Goal: Task Accomplishment & Management: Manage account settings

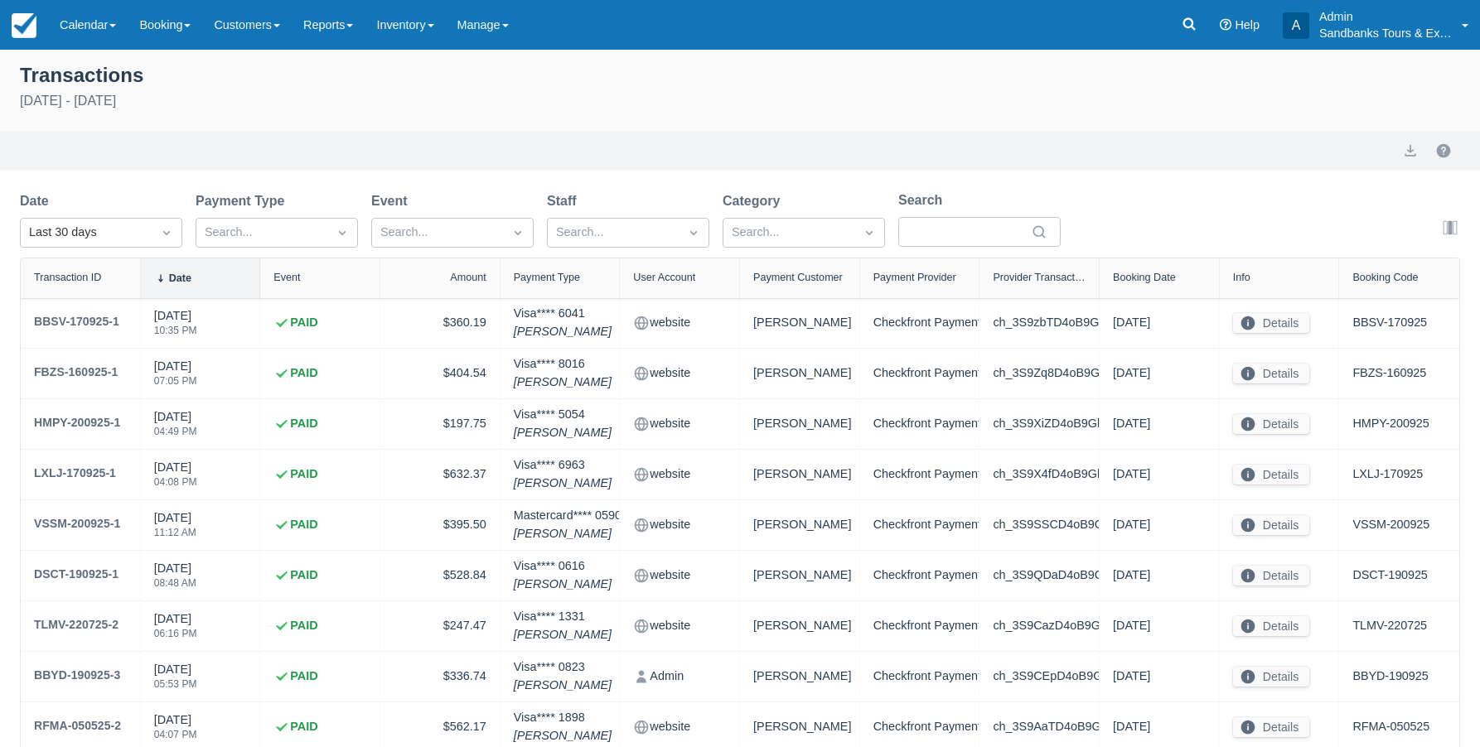
select select "10"
click at [220, 232] on div at bounding box center [262, 233] width 114 height 22
click at [1187, 21] on icon at bounding box center [1189, 24] width 17 height 17
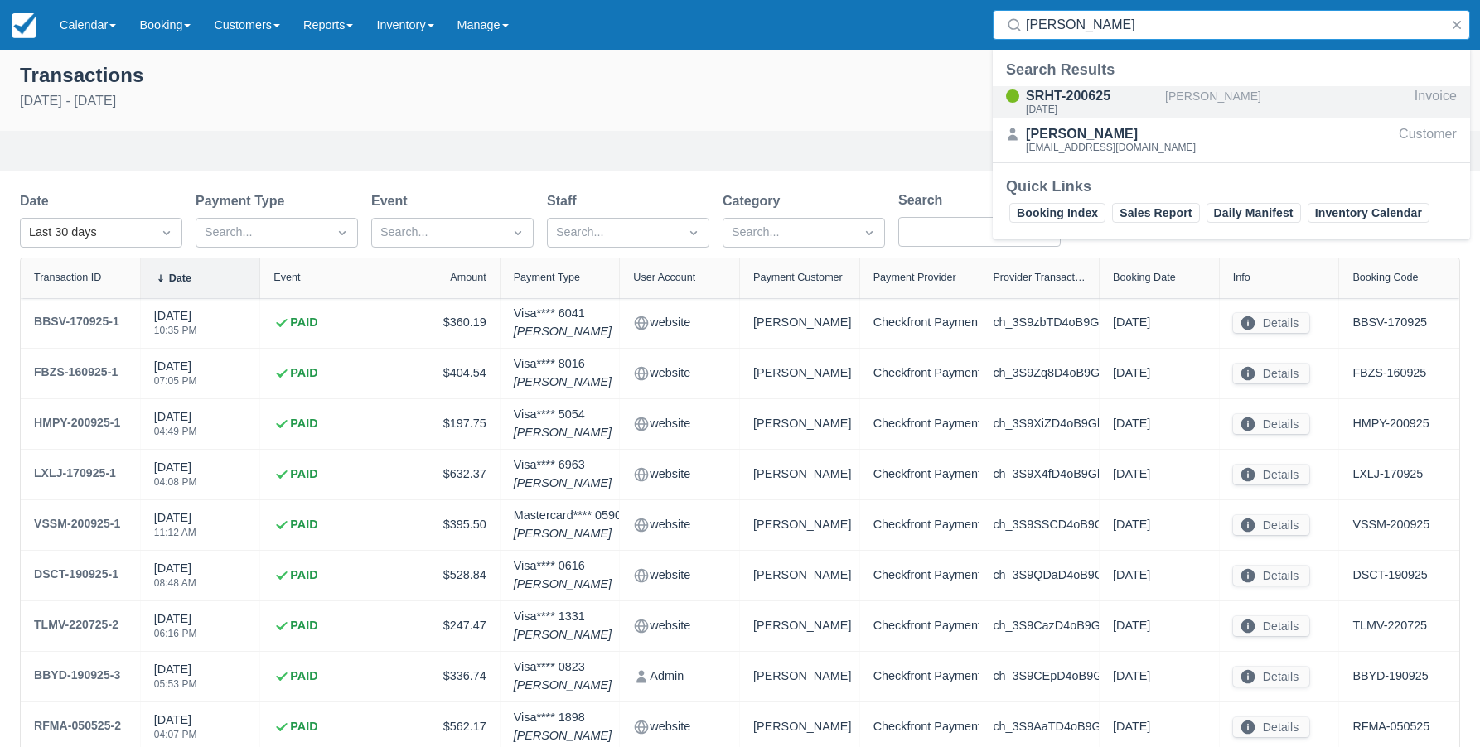
type input "erica hobb"
click at [1083, 105] on div "Sat Sept 20, 2025" at bounding box center [1092, 109] width 133 height 10
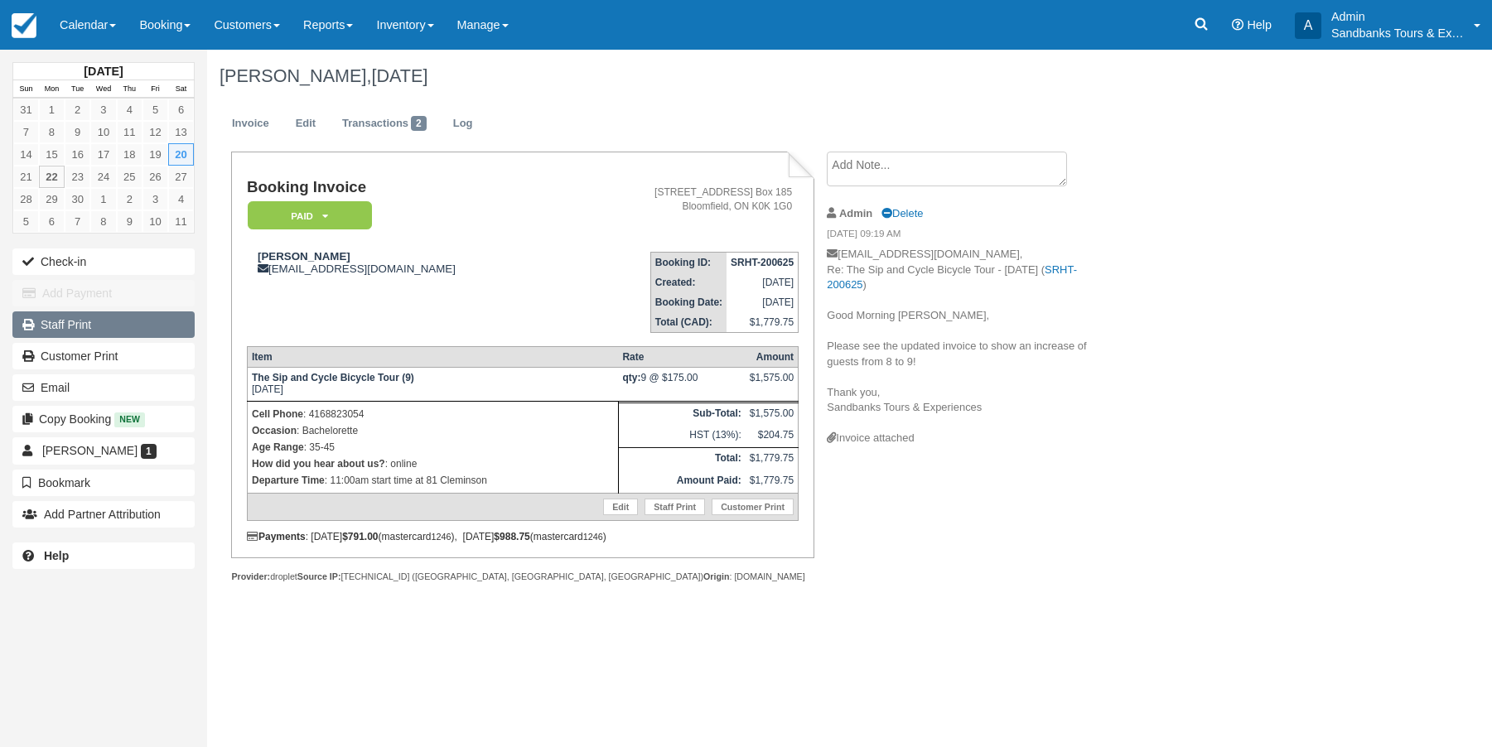
click at [52, 326] on link "Staff Print" at bounding box center [103, 325] width 182 height 27
click at [1195, 18] on icon at bounding box center [1201, 24] width 17 height 17
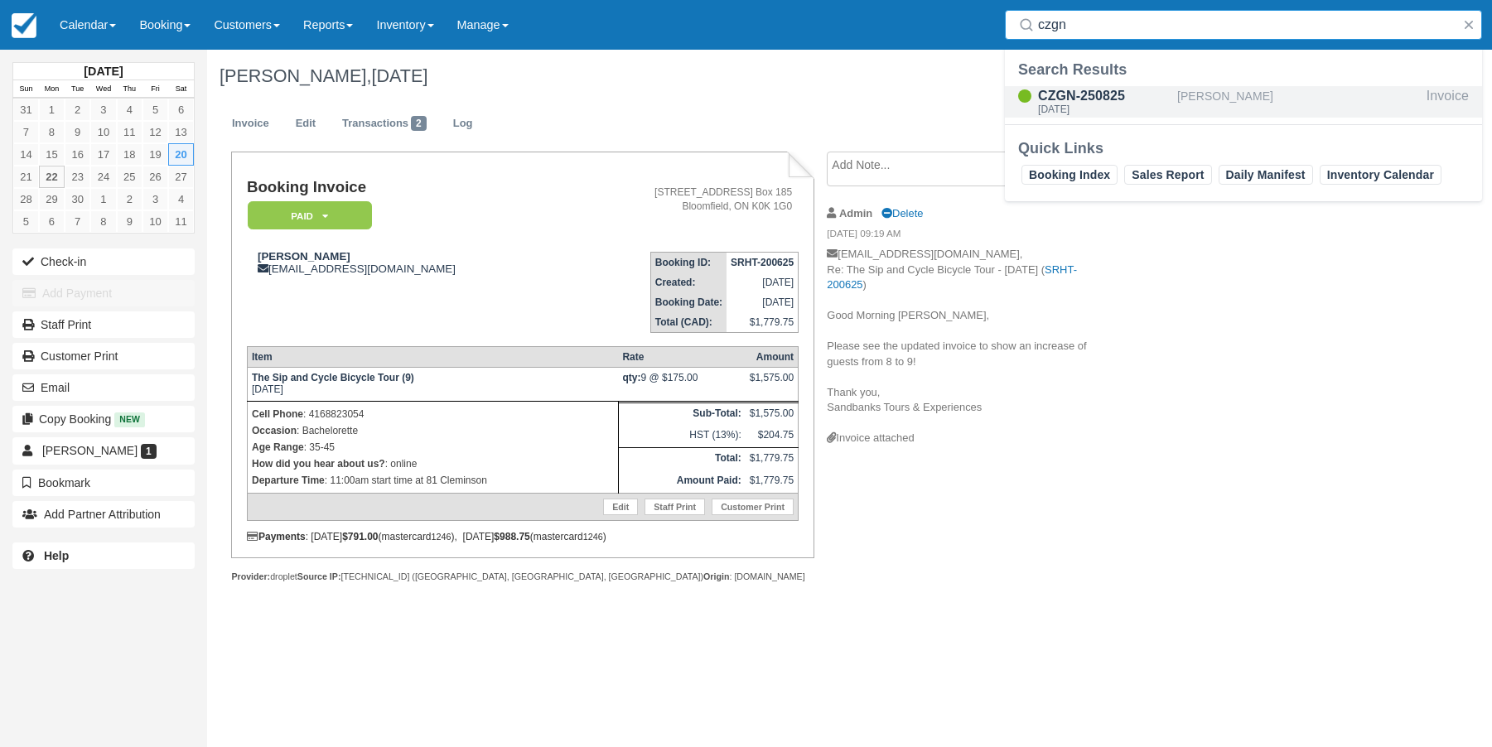
type input "czgn"
click at [1072, 101] on div "CZGN-250825" at bounding box center [1104, 96] width 133 height 20
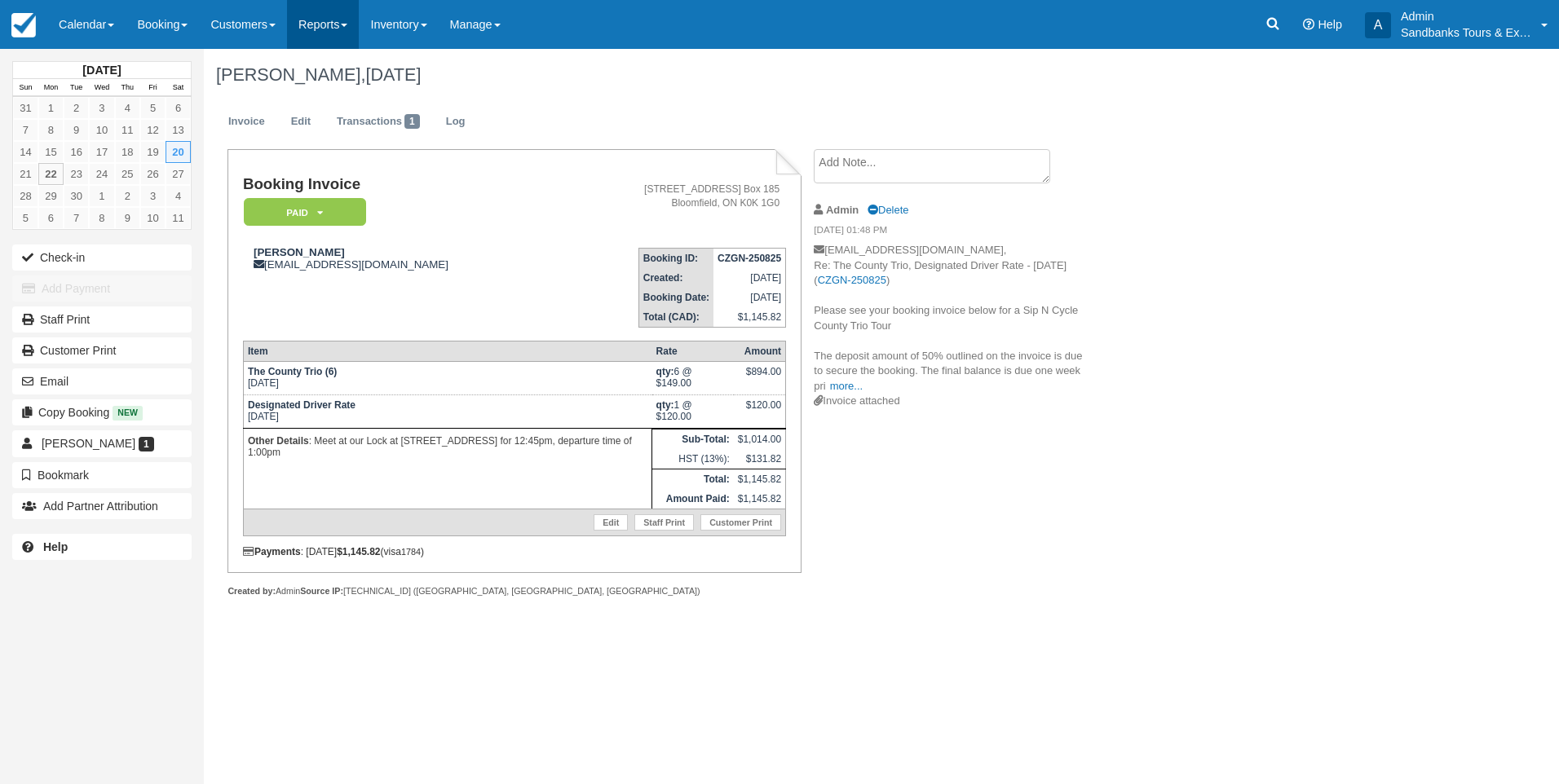
click at [359, 29] on link "Reports" at bounding box center [323, 25] width 72 height 49
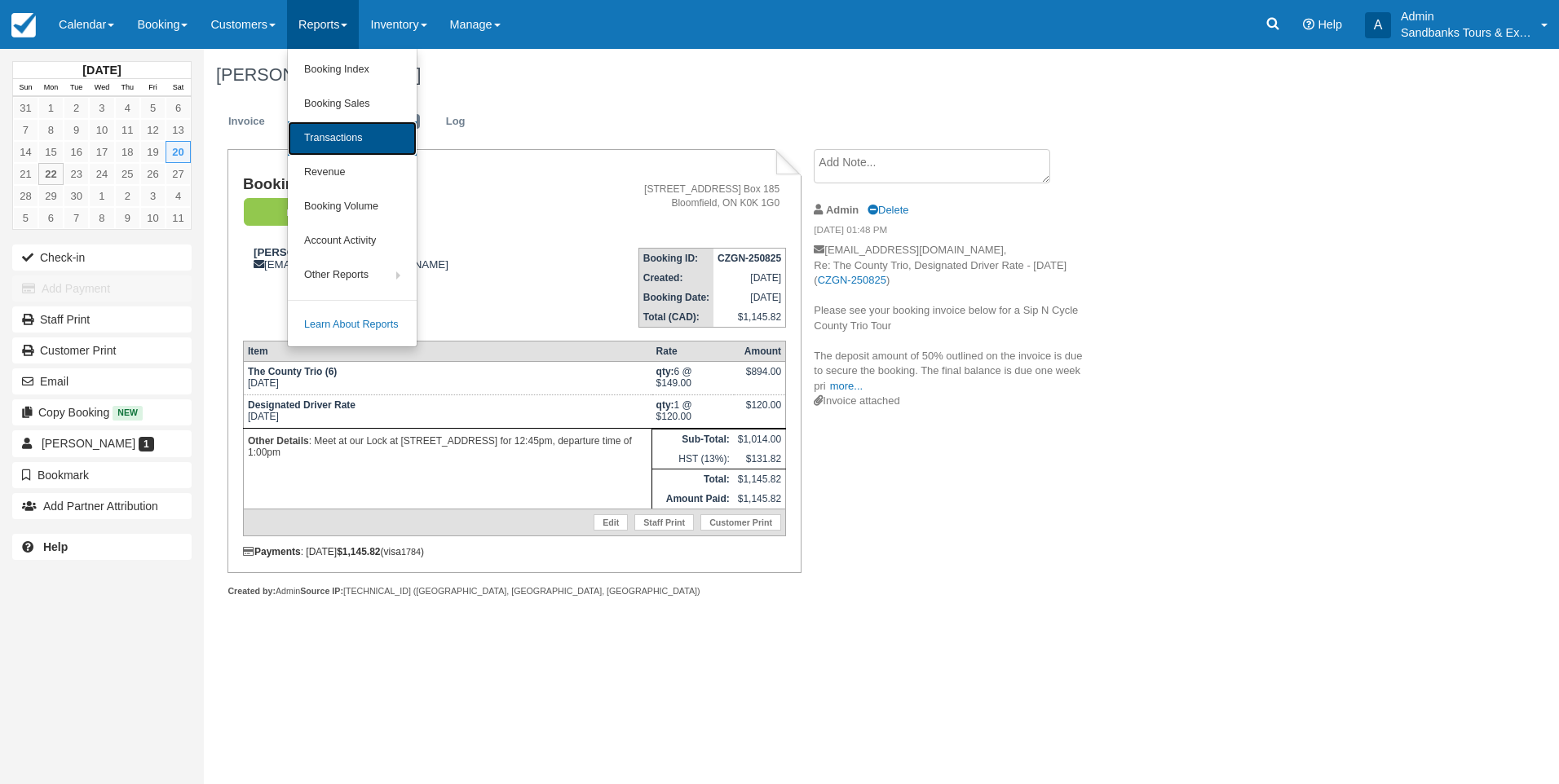
click at [347, 140] on link "Transactions" at bounding box center [351, 138] width 129 height 34
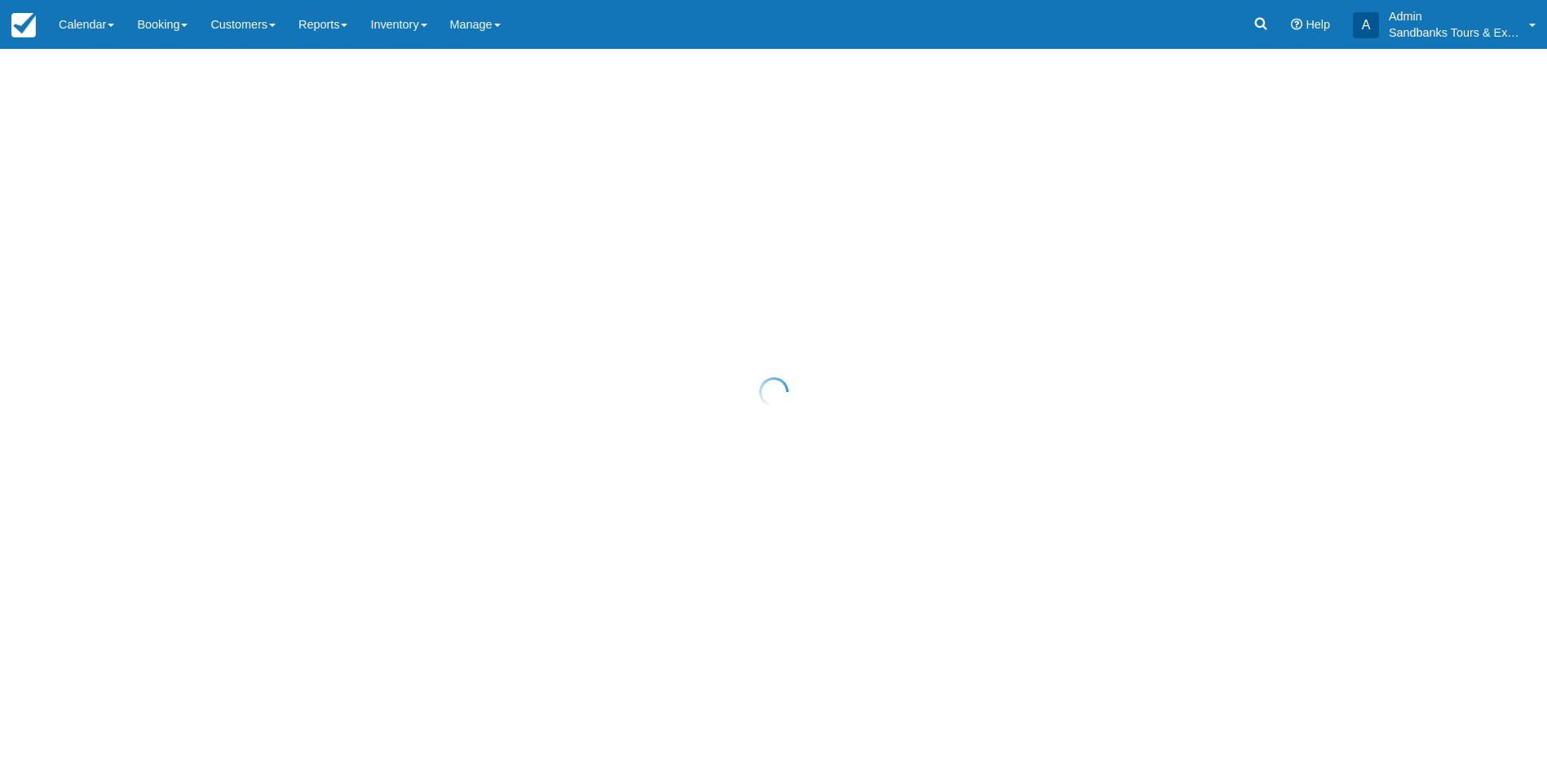
select select "10"
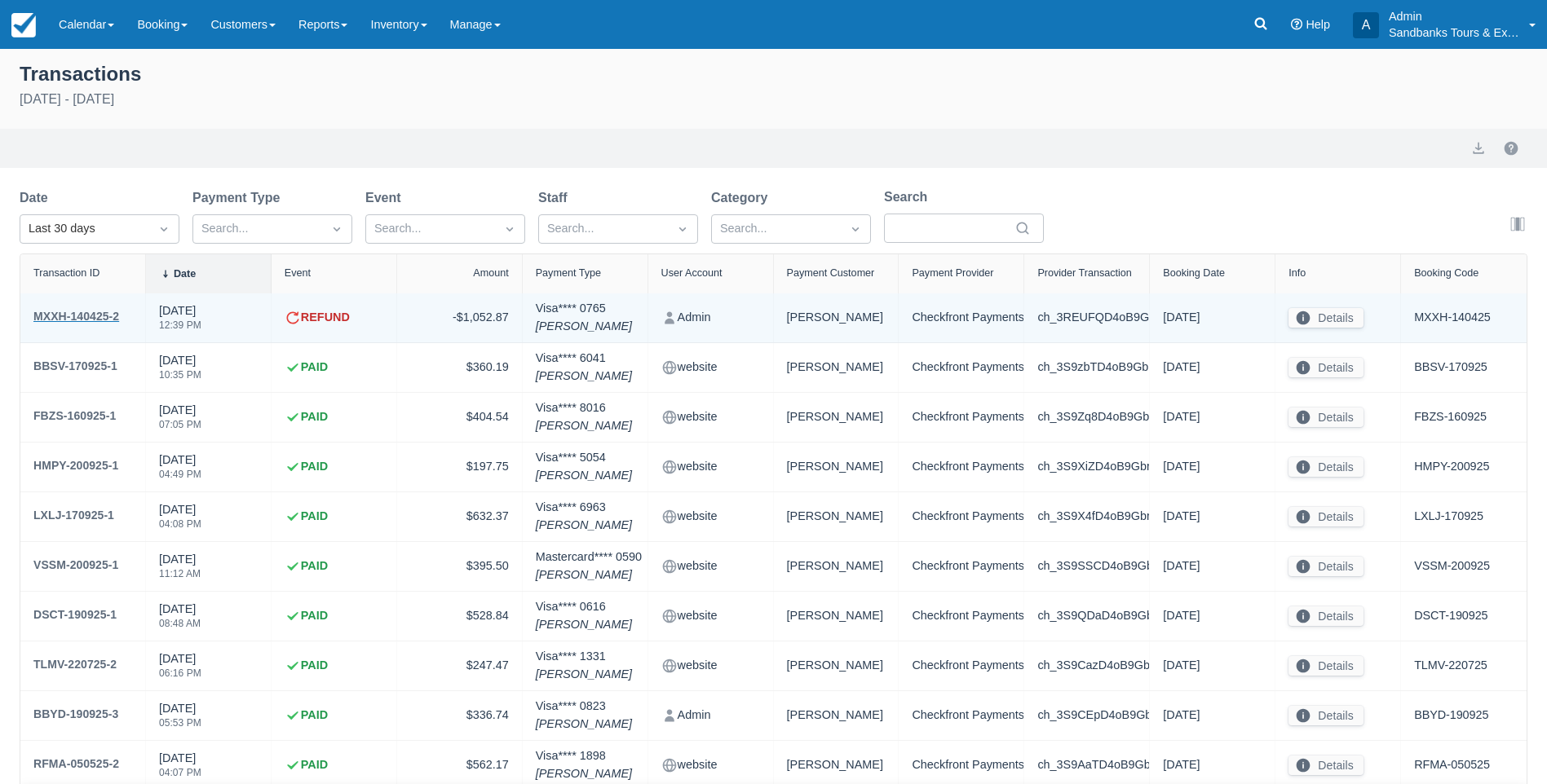
click at [112, 312] on div "MXXH-140425-2" at bounding box center [76, 317] width 86 height 20
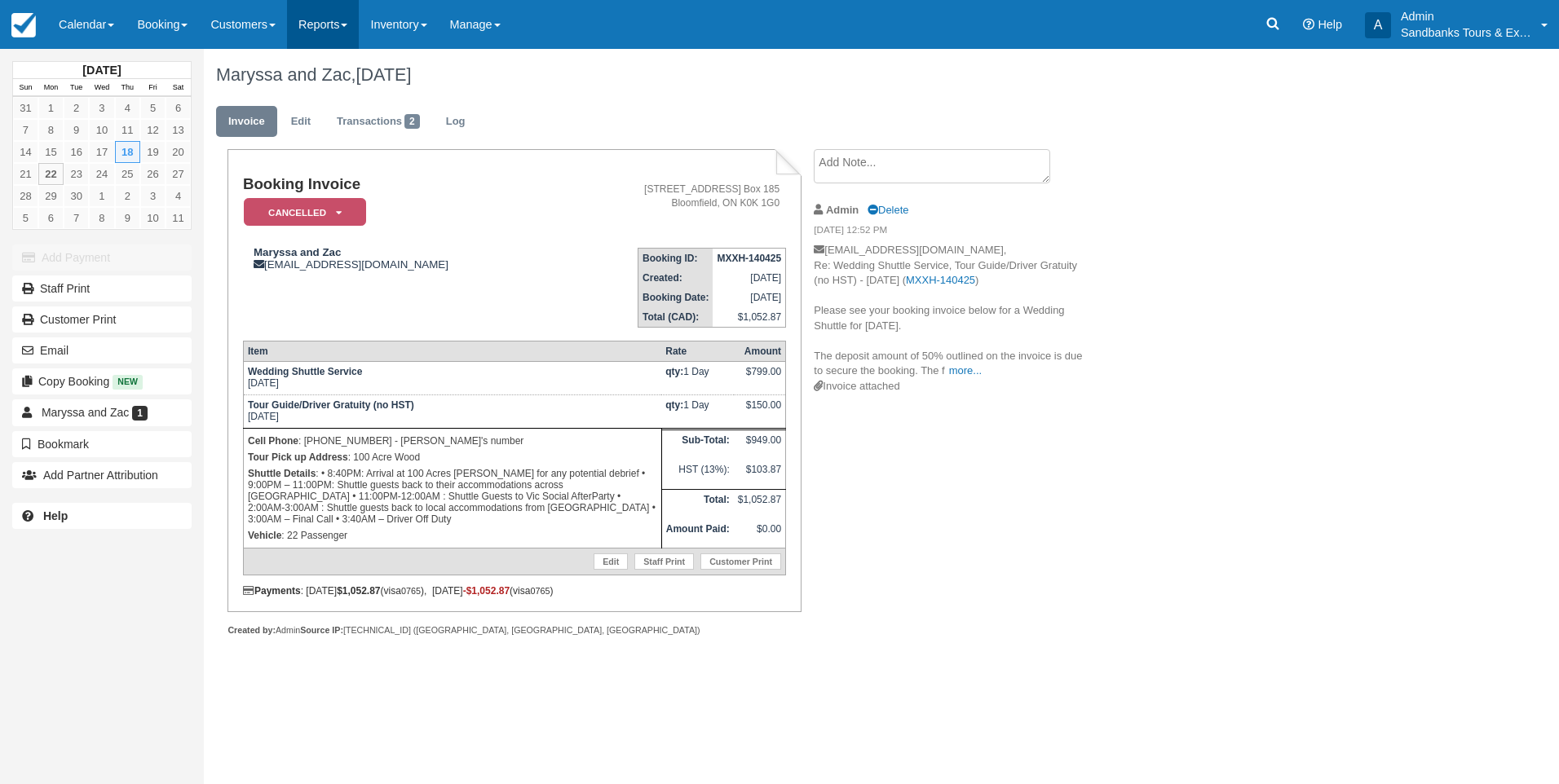
click at [359, 25] on link "Reports" at bounding box center [323, 25] width 72 height 49
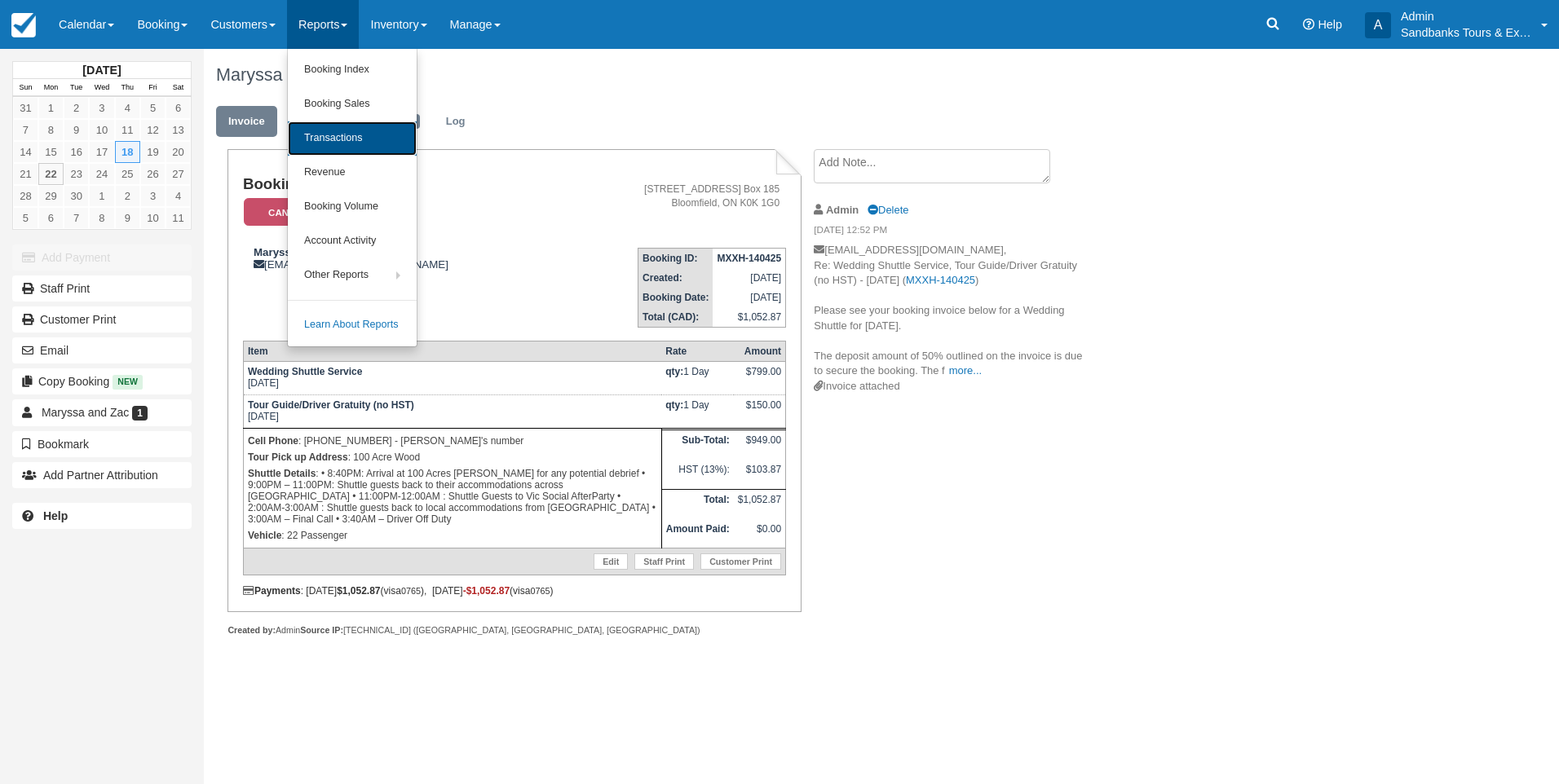
click at [346, 137] on link "Transactions" at bounding box center [351, 138] width 129 height 34
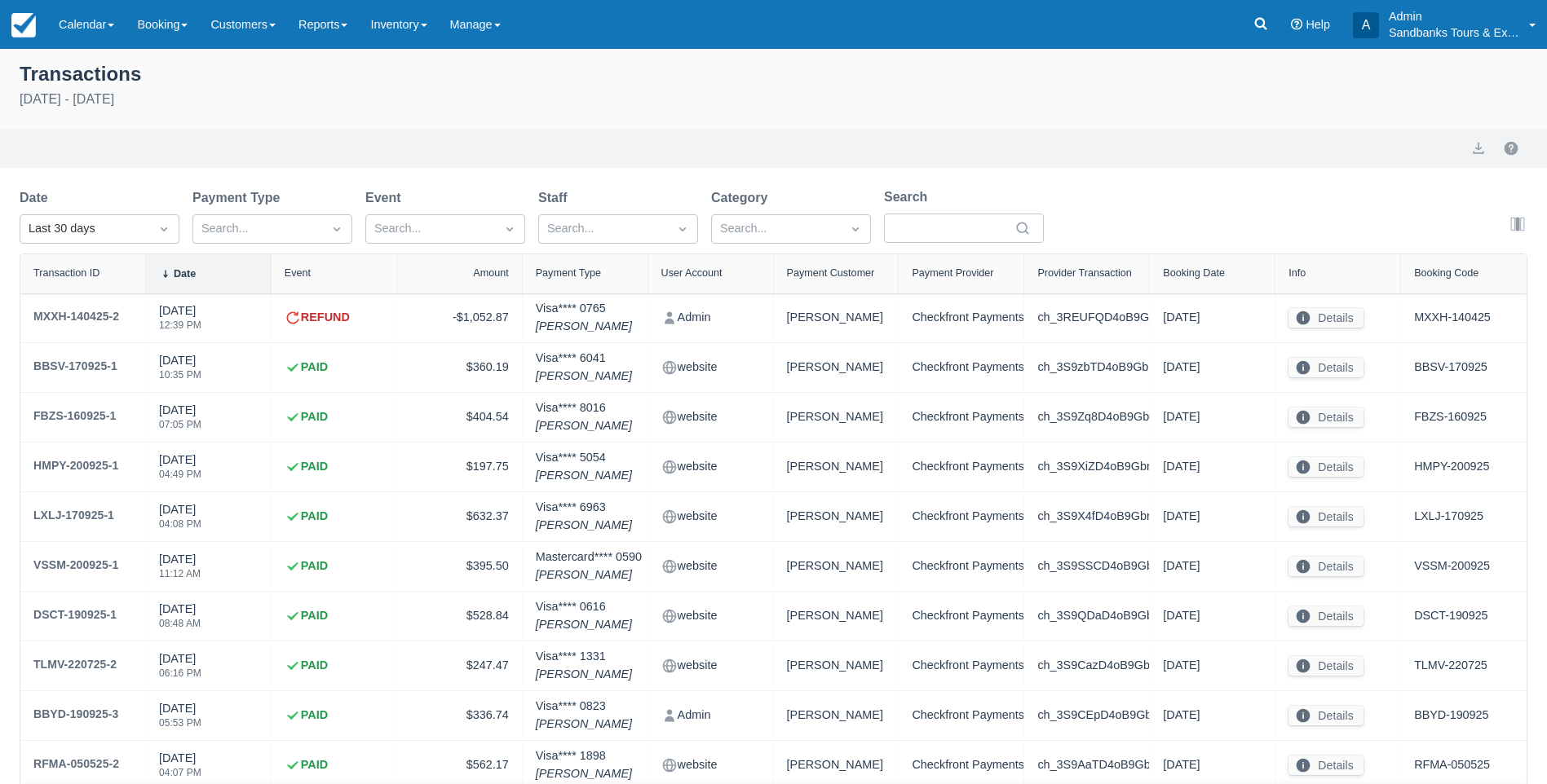
select select "10"
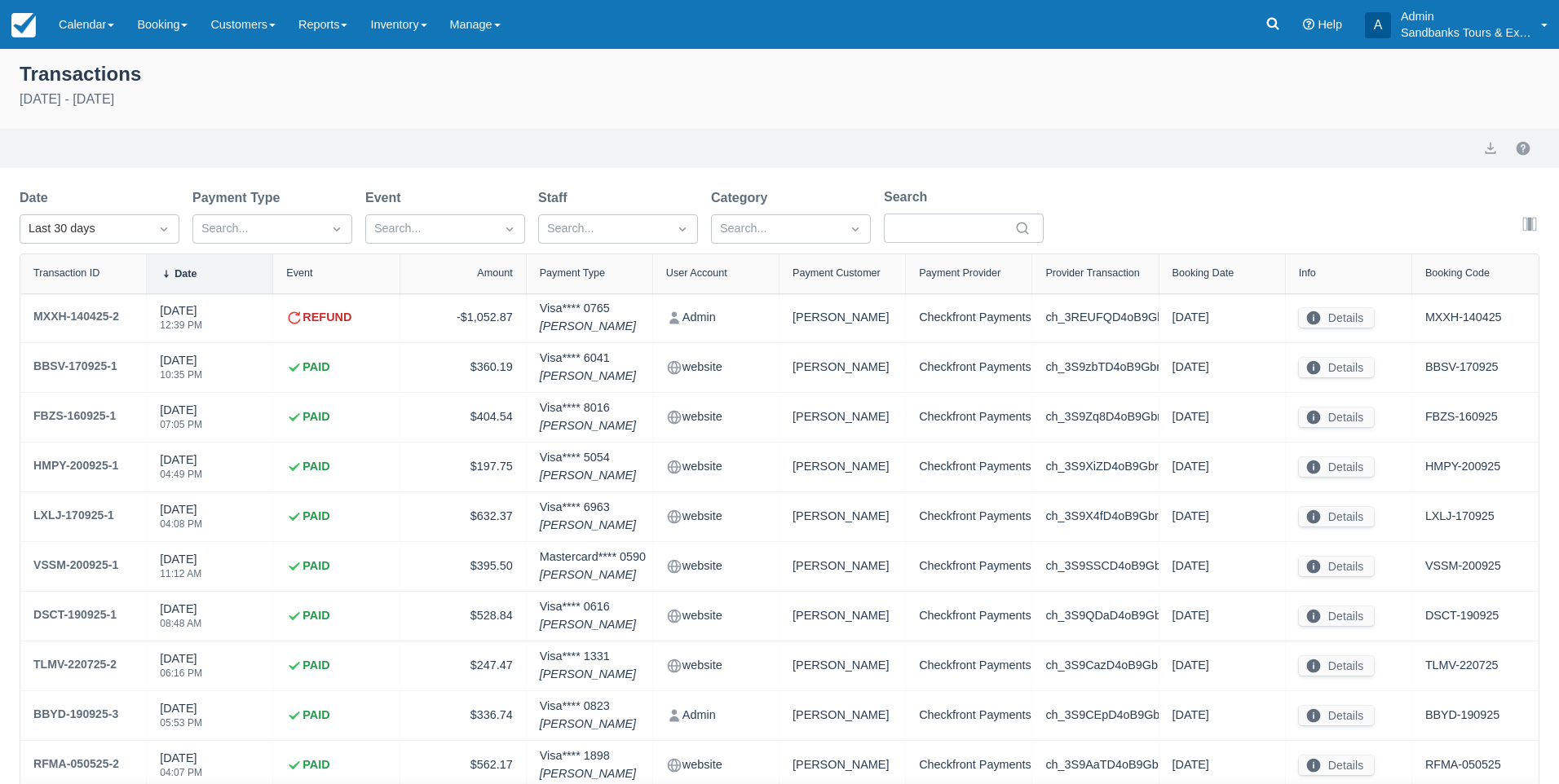
select select "10"
